Goal: Task Accomplishment & Management: Manage account settings

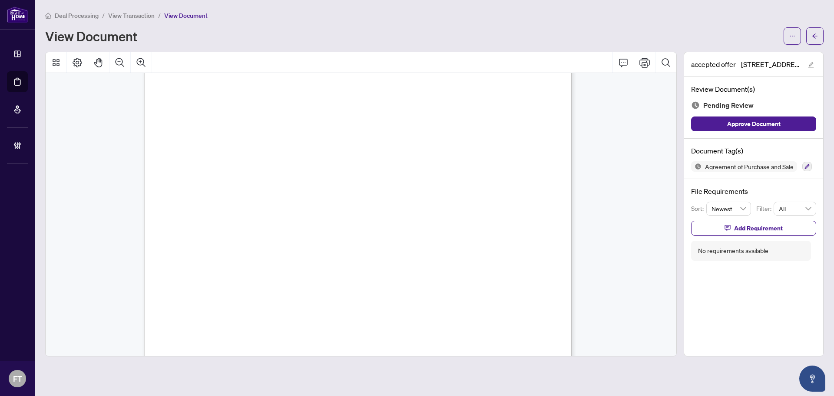
click at [304, 133] on span "Justin Salvatierra, Rolando Salvatierra, and Heidi Salvatierra" at bounding box center [250, 134] width 107 height 4
click at [304, 134] on span "Justin Salvatierra, Rolando Salvatierra, and Heidi Salvatierra" at bounding box center [250, 134] width 107 height 4
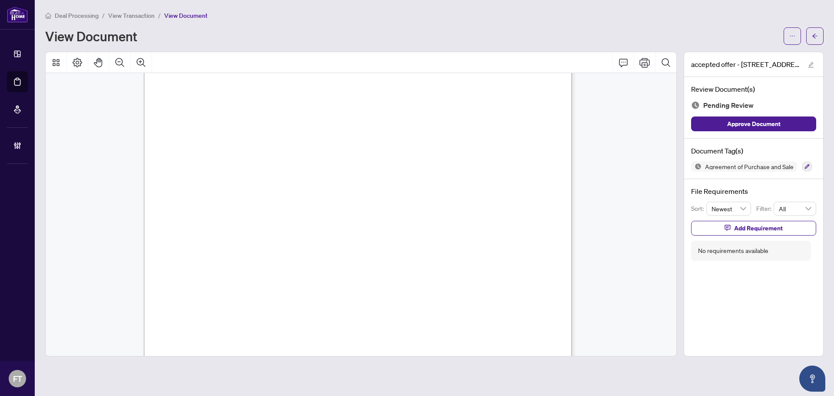
click at [304, 133] on span "Justin Salvatierra, Rolando Salvatierra, and Heidi Salvatierra" at bounding box center [250, 134] width 107 height 4
click at [458, 225] on span "5260" at bounding box center [451, 224] width 13 height 7
click at [286, 202] on span "[PERSON_NAME]" at bounding box center [263, 203] width 46 height 7
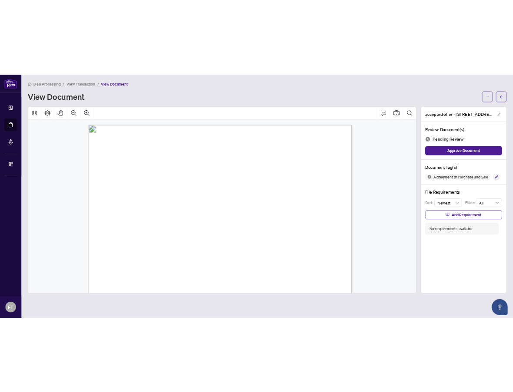
scroll to position [3541, 0]
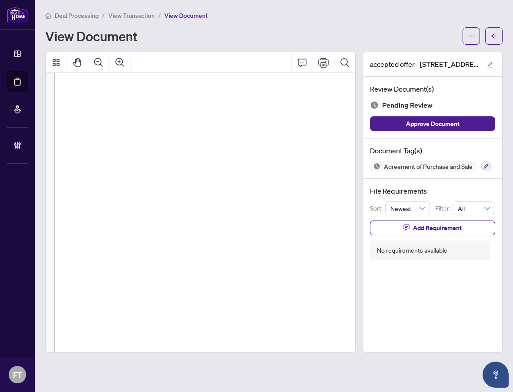
click at [229, 206] on span "Buyer's sole and absolute discretion, within FIVE [5] business days from accept…" at bounding box center [279, 207] width 388 height 6
drag, startPoint x: 176, startPoint y: 182, endPoint x: 171, endPoint y: 182, distance: 5.2
click at [176, 182] on span "the Buyer and may be waived at the Buyer's sole option by notice in writing to …" at bounding box center [268, 185] width 366 height 6
click at [233, 185] on span "the Buyer and may be waived at the Buyer's sole option by notice in writing to …" at bounding box center [268, 185] width 366 height 6
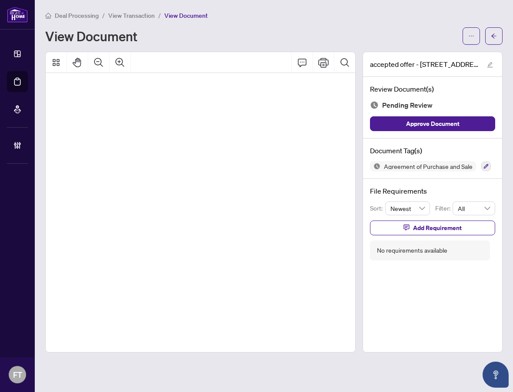
click at [255, 210] on span "Offer shall be null and void and the deposit shall be returned to the Buyer wit…" at bounding box center [220, 212] width 348 height 6
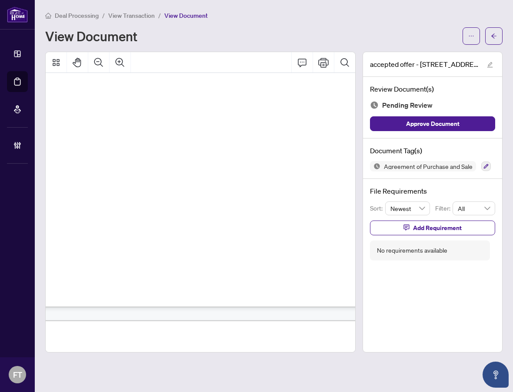
scroll to position [3358, 27]
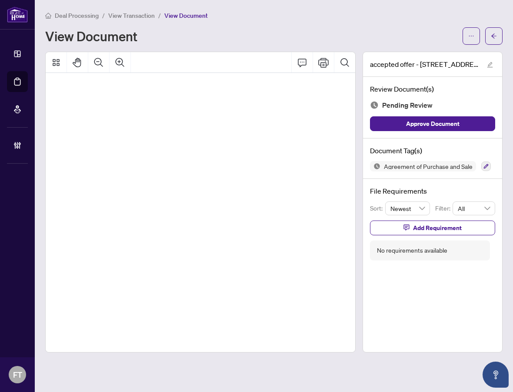
click at [146, 194] on div "Form 101 Revised 2024 Page 6 of 6 © 2025, Ontario Real Estate Association (“ORE…" at bounding box center [338, 367] width 623 height 806
click at [93, 64] on icon "Zoom Out" at bounding box center [98, 62] width 10 height 10
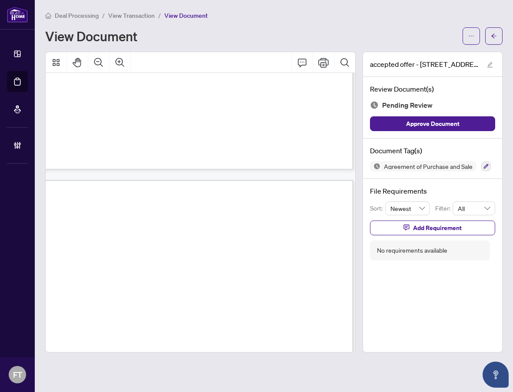
scroll to position [2682, 0]
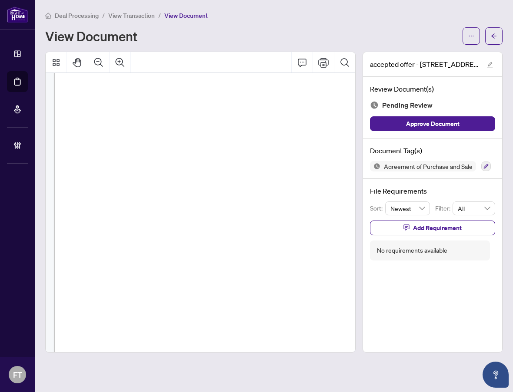
click at [235, 271] on span "all residual debris will be removed, and the Property shall be left in a broom …" at bounding box center [223, 272] width 293 height 4
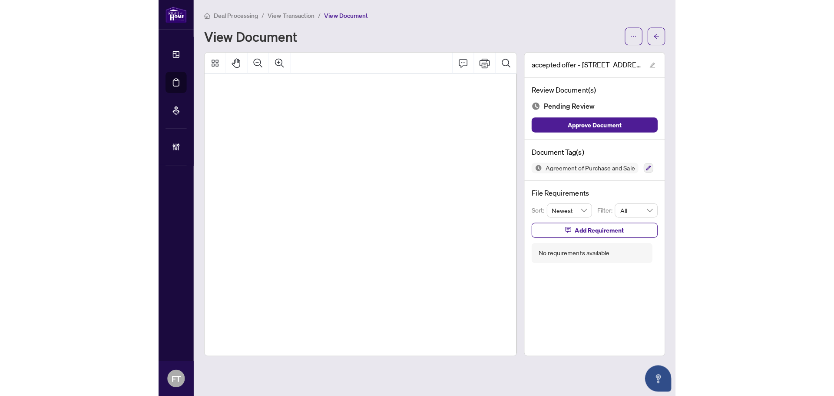
scroll to position [2682, 24]
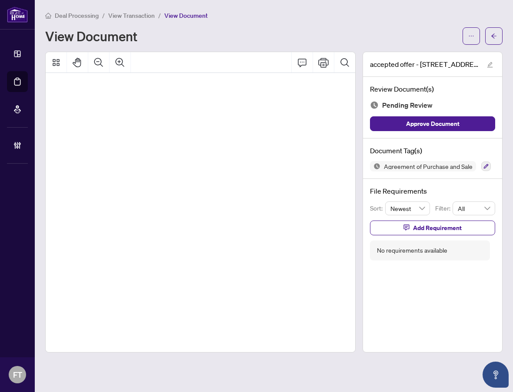
click at [156, 199] on span "Seller within the time period stated herein." at bounding box center [104, 198] width 103 height 4
click at [188, 269] on span "Seller agrees that on closing all chattels and fixtures that do not form a part…" at bounding box center [191, 268] width 276 height 4
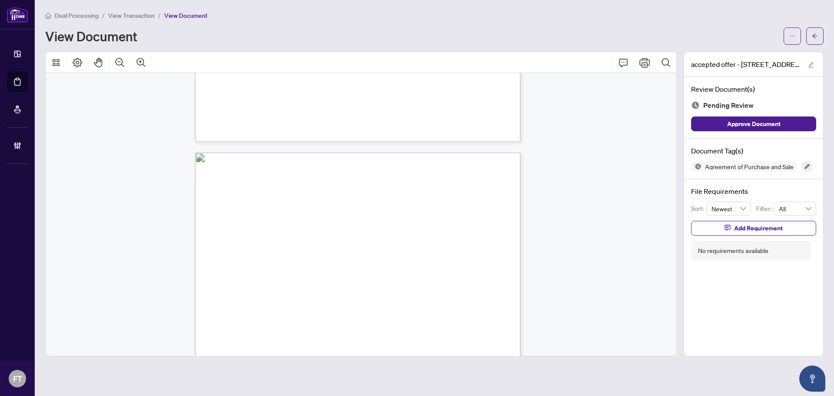
scroll to position [2508, 0]
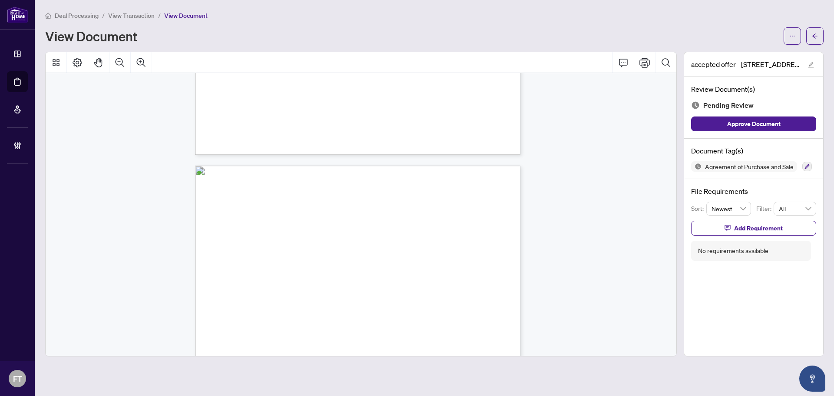
click at [137, 66] on icon "Zoom In" at bounding box center [141, 62] width 10 height 10
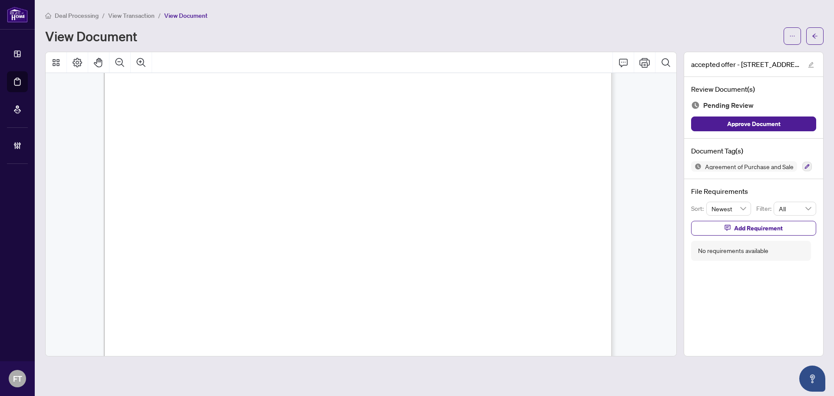
drag, startPoint x: 309, startPoint y: 150, endPoint x: 299, endPoint y: 149, distance: 9.6
drag, startPoint x: 515, startPoint y: 274, endPoint x: 171, endPoint y: 249, distance: 345.1
click at [515, 274] on span "The Seller undertakes to deliver all keys to all existing lockable doors to the…" at bounding box center [355, 276] width 431 height 7
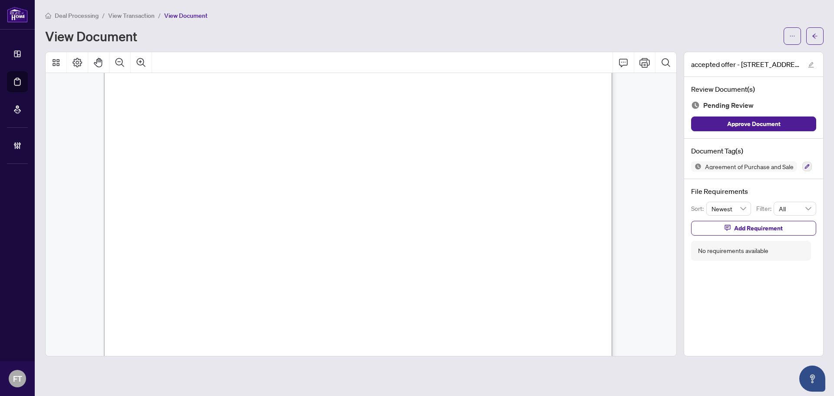
click at [164, 238] on span "visits." at bounding box center [152, 238] width 25 height 7
click at [118, 63] on icon "Zoom Out" at bounding box center [120, 62] width 10 height 10
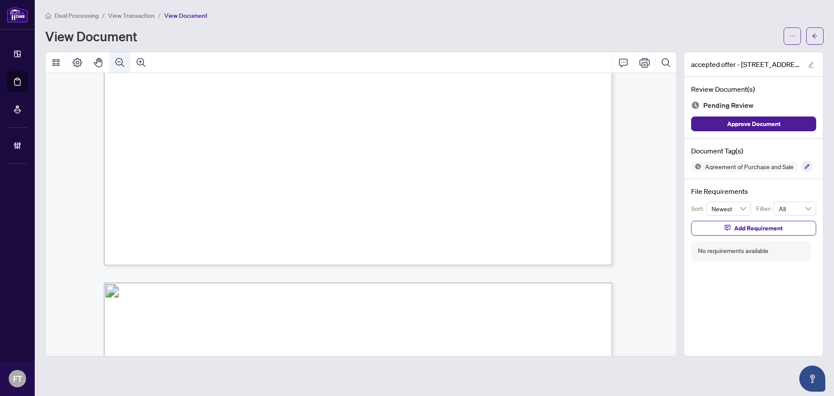
click at [118, 63] on icon "Zoom Out" at bounding box center [120, 62] width 10 height 10
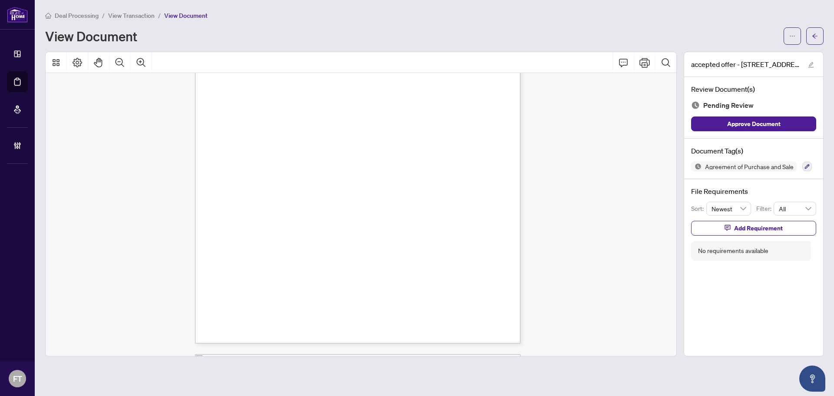
click at [808, 167] on icon "button" at bounding box center [807, 166] width 5 height 5
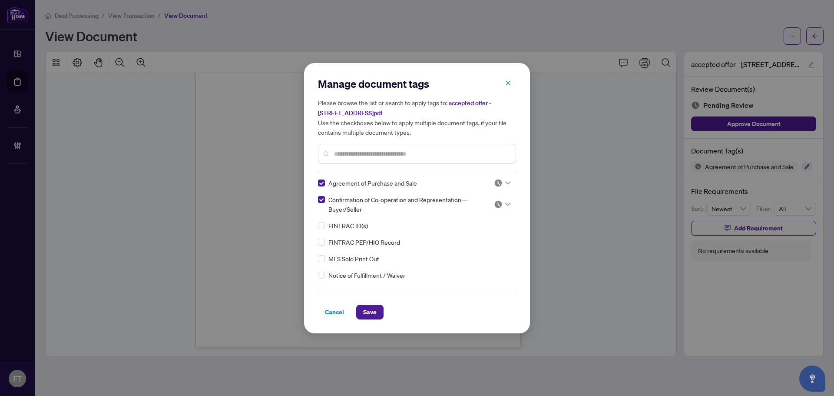
click at [494, 180] on img at bounding box center [498, 183] width 9 height 9
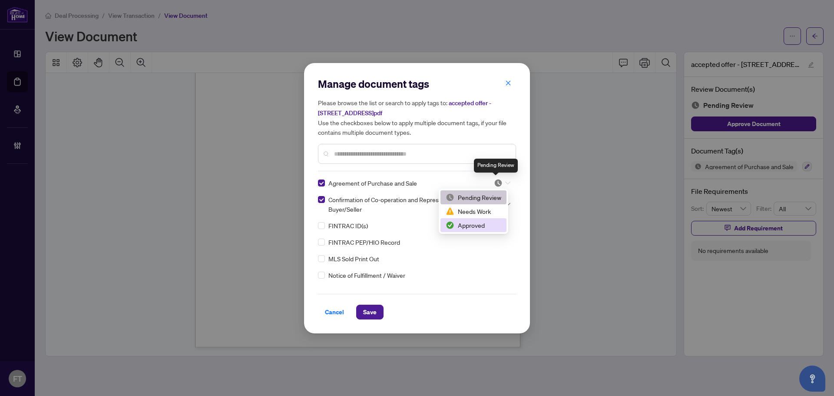
drag, startPoint x: 481, startPoint y: 225, endPoint x: 502, endPoint y: 199, distance: 33.9
click at [481, 224] on div "Approved" at bounding box center [474, 225] width 56 height 10
click at [501, 200] on div at bounding box center [502, 204] width 17 height 9
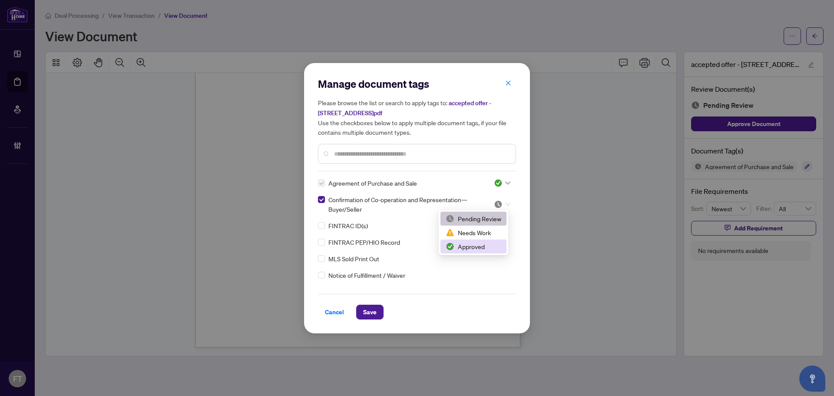
drag, startPoint x: 479, startPoint y: 242, endPoint x: 474, endPoint y: 239, distance: 5.7
click at [475, 246] on div "Approved" at bounding box center [474, 247] width 56 height 10
click at [405, 157] on input "text" at bounding box center [421, 154] width 175 height 10
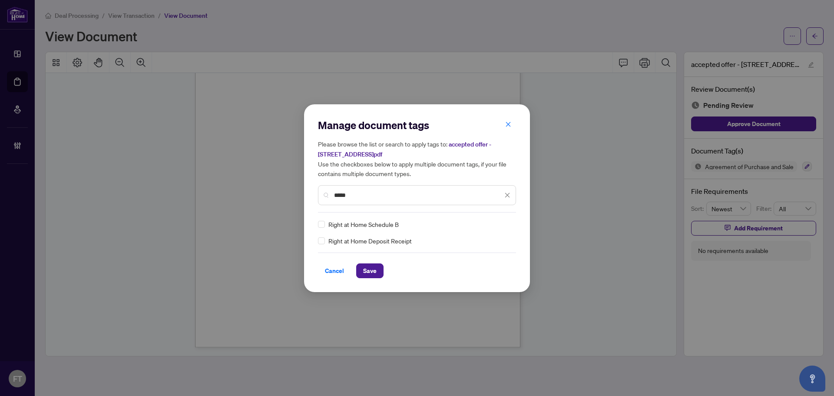
type input "*****"
click at [503, 223] on div at bounding box center [502, 224] width 17 height 9
click at [470, 266] on div "Approved" at bounding box center [477, 267] width 56 height 10
click at [378, 266] on button "Save" at bounding box center [369, 270] width 27 height 15
